Goal: Navigation & Orientation: Find specific page/section

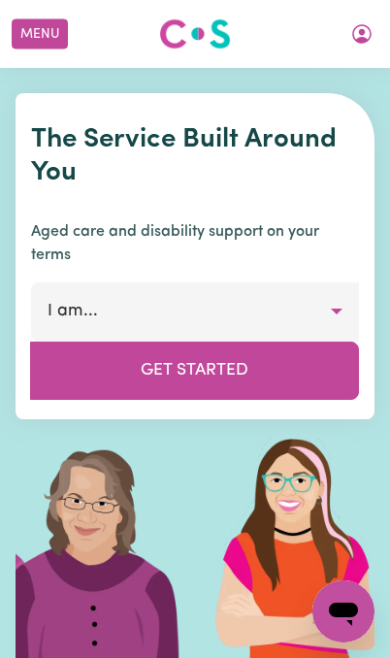
click at [362, 43] on icon "My Account" at bounding box center [361, 33] width 19 height 19
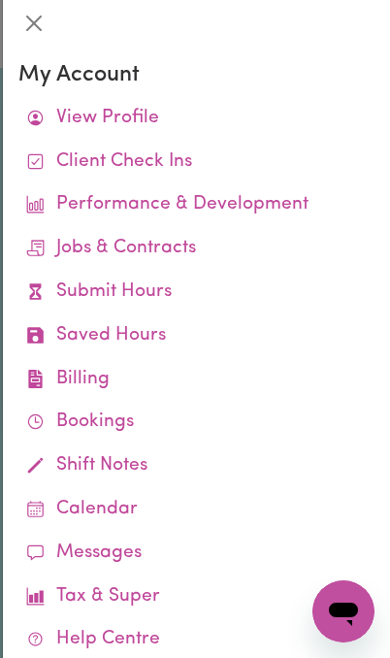
click at [179, 164] on link "Client Check Ins" at bounding box center [196, 163] width 356 height 44
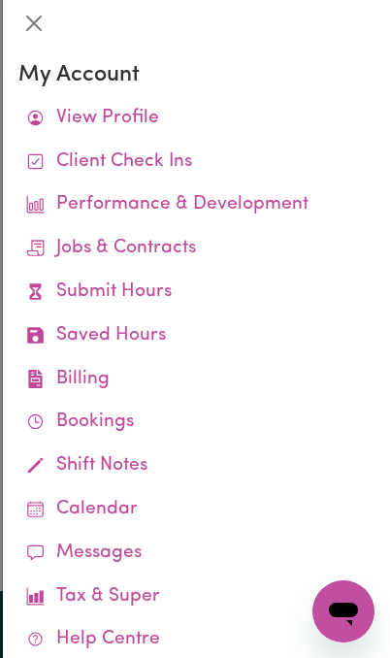
click at [171, 169] on link "Client Check Ins" at bounding box center [196, 163] width 356 height 44
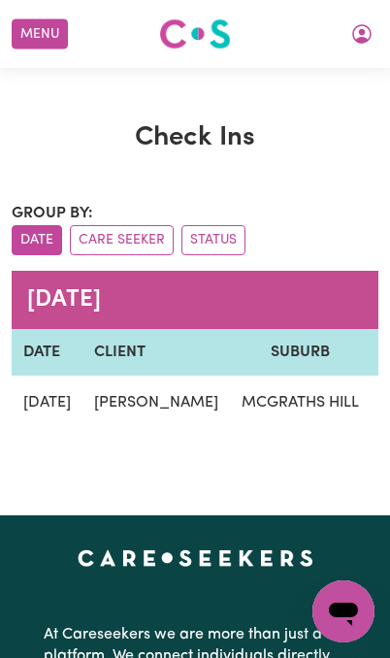
click at [355, 47] on button "My Account" at bounding box center [362, 33] width 41 height 33
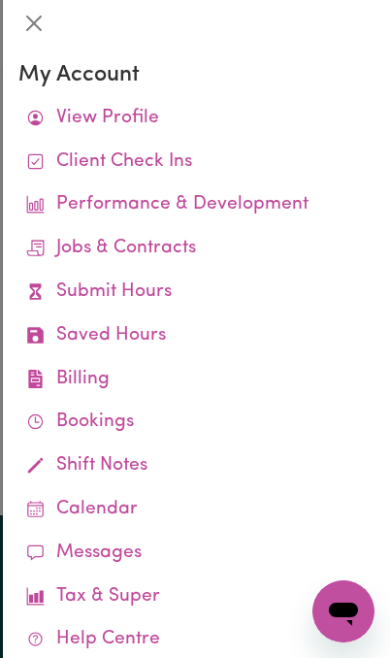
click at [176, 183] on link "Performance & Development" at bounding box center [196, 205] width 356 height 44
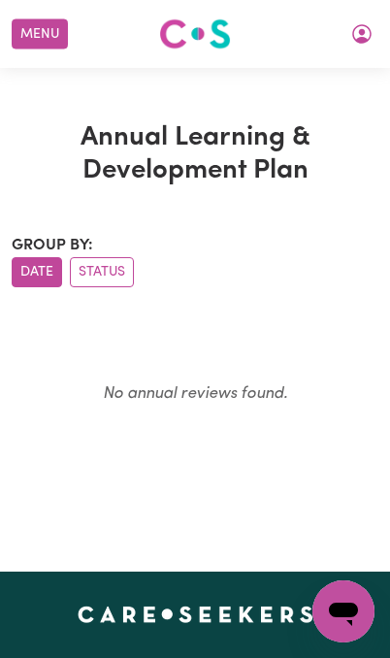
click at [357, 40] on icon "My Account" at bounding box center [361, 33] width 19 height 19
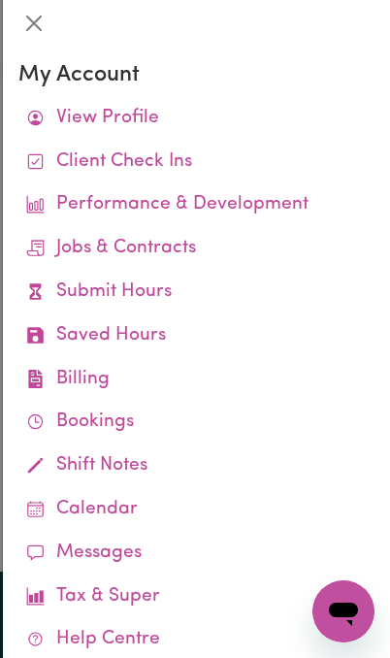
click at [154, 159] on link "Client Check Ins" at bounding box center [196, 163] width 356 height 44
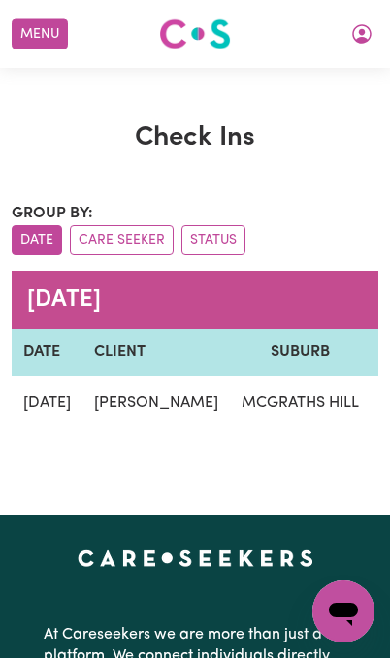
click at [146, 248] on button "Care Seeker" at bounding box center [122, 240] width 104 height 30
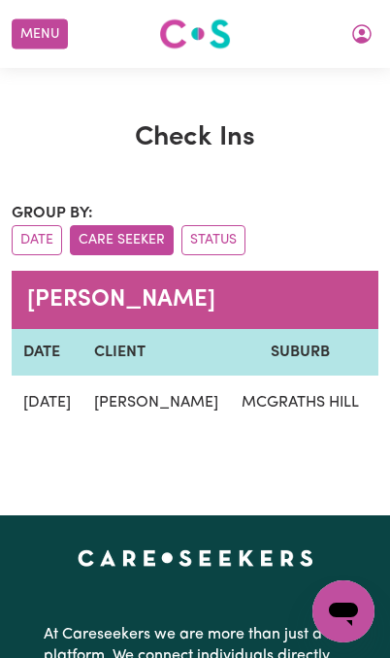
click at [228, 232] on button "Status" at bounding box center [214, 240] width 64 height 30
